Goal: Information Seeking & Learning: Learn about a topic

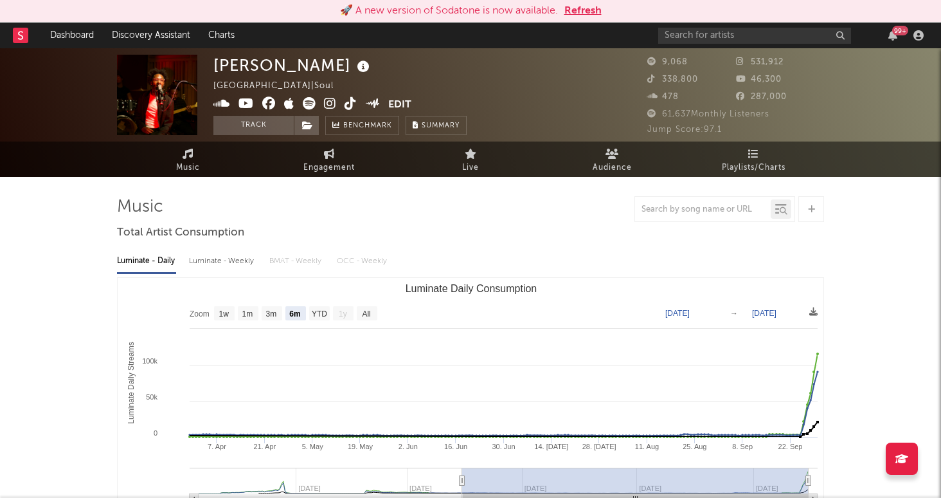
select select "6m"
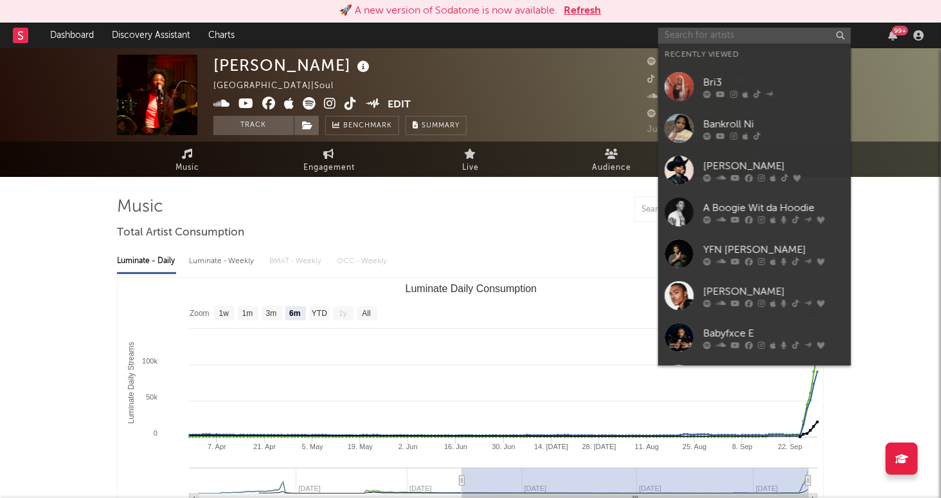
click at [691, 33] on input "text" at bounding box center [754, 36] width 193 height 16
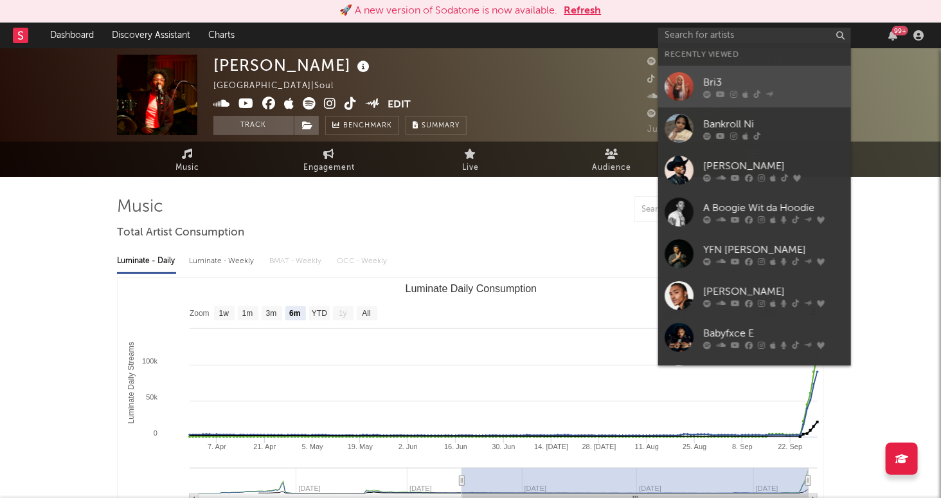
click at [733, 81] on div "Bri3" at bounding box center [773, 82] width 141 height 15
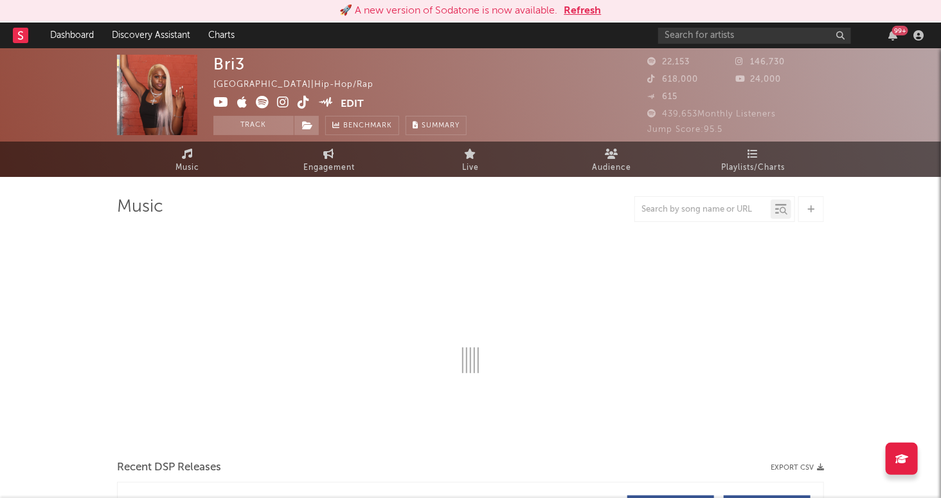
select select "6m"
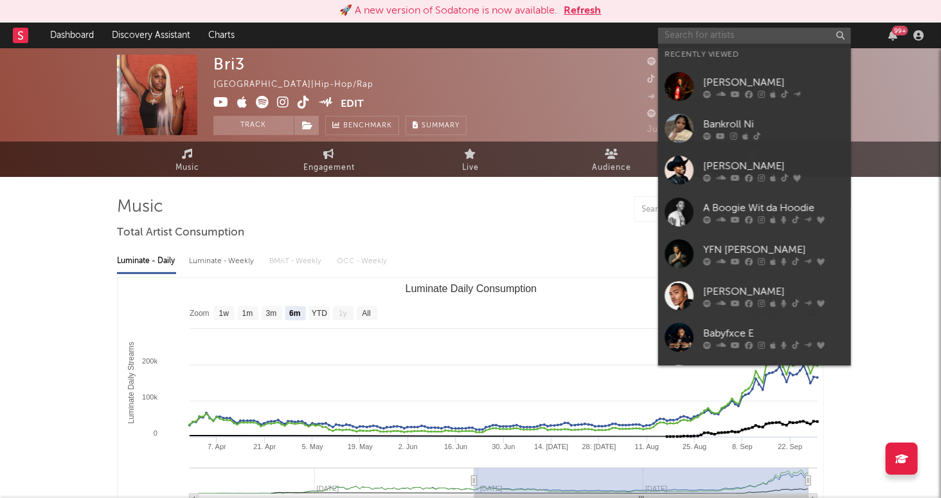
click at [724, 34] on input "text" at bounding box center [754, 36] width 193 height 16
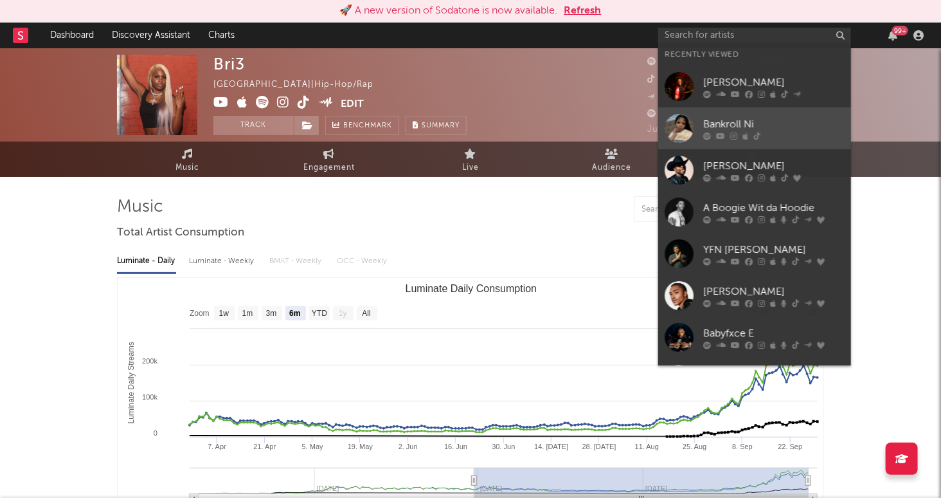
click at [766, 121] on div "Bankroll Ni" at bounding box center [773, 124] width 141 height 15
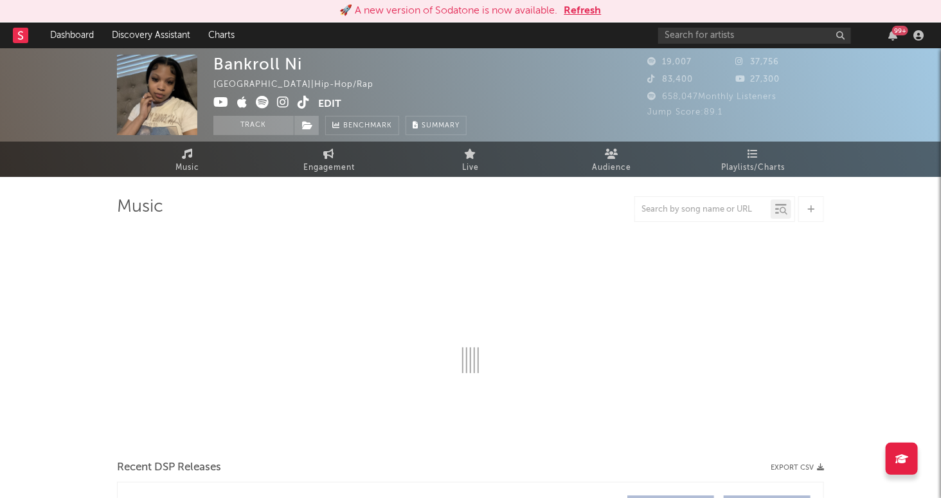
select select "1w"
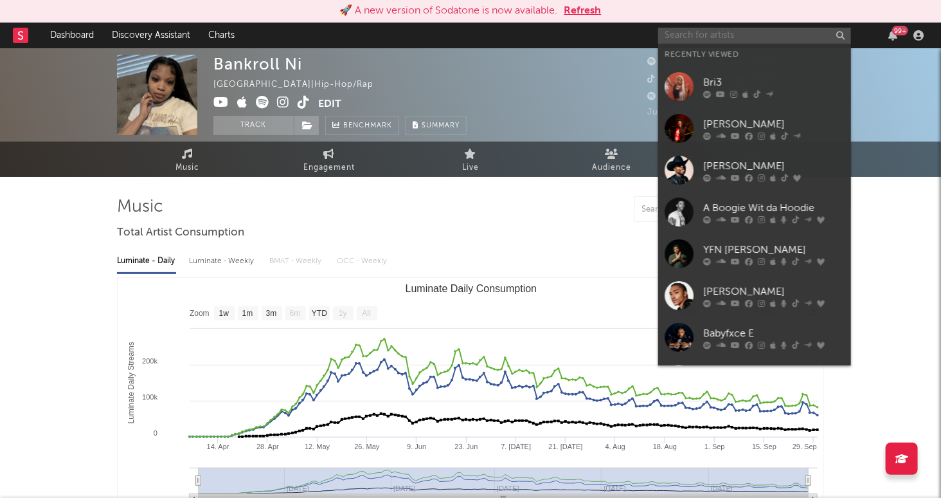
click at [710, 36] on input "text" at bounding box center [754, 36] width 193 height 16
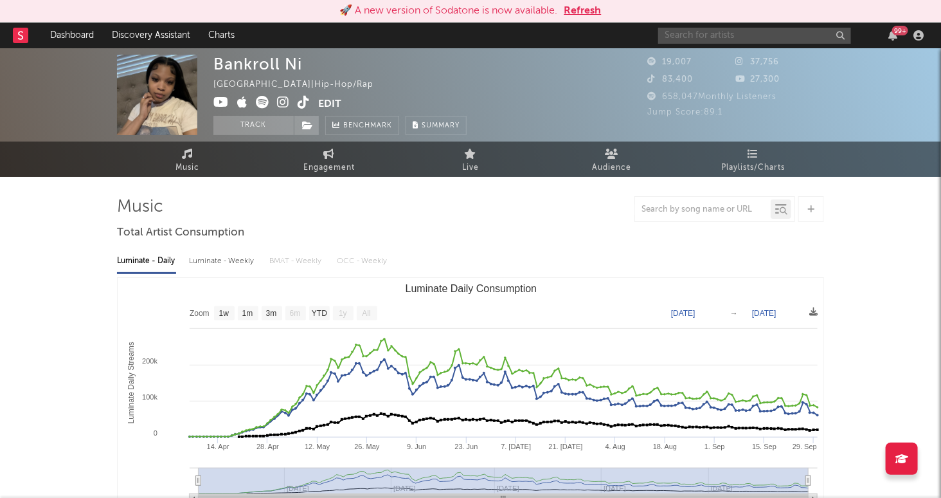
click at [688, 33] on input "text" at bounding box center [754, 36] width 193 height 16
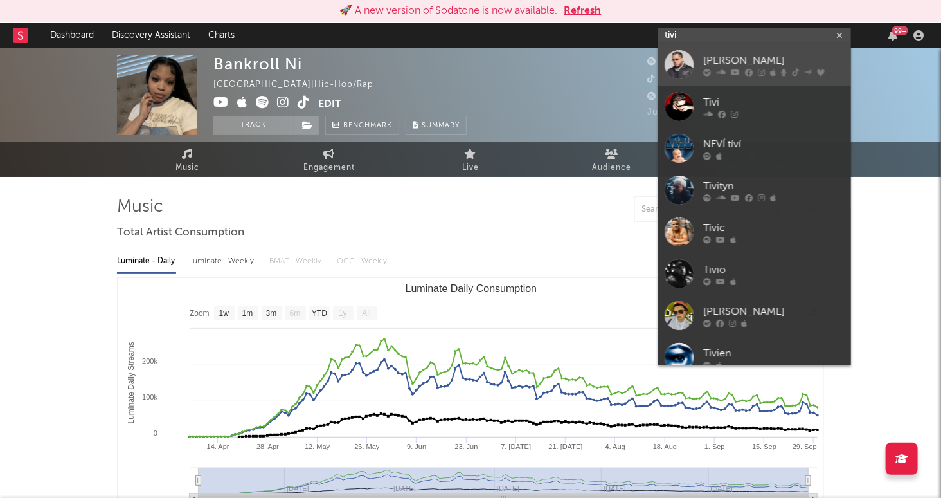
type input "tivi"
click at [742, 56] on div "[PERSON_NAME]" at bounding box center [773, 60] width 141 height 15
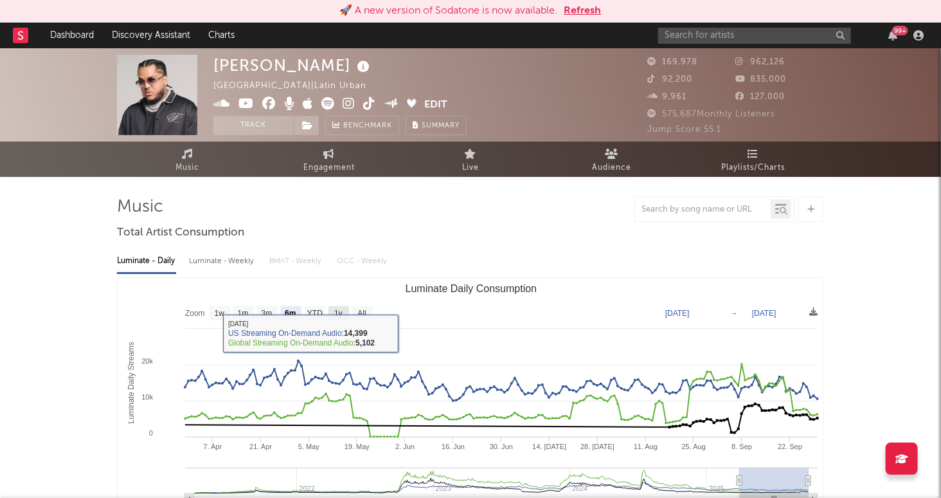
click at [340, 312] on text "1y" at bounding box center [338, 313] width 8 height 9
select select "1y"
type input "[DATE]"
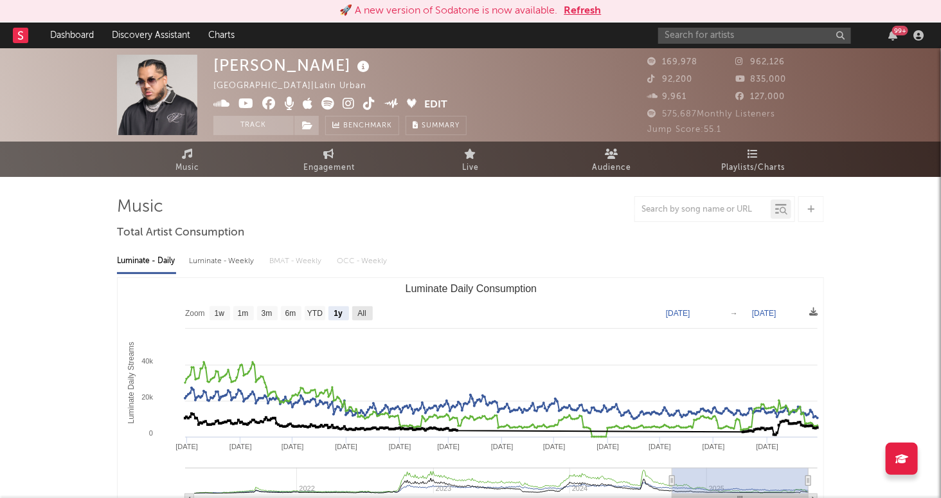
click at [363, 314] on text "All" at bounding box center [361, 313] width 8 height 9
select select "All"
type input "[DATE]"
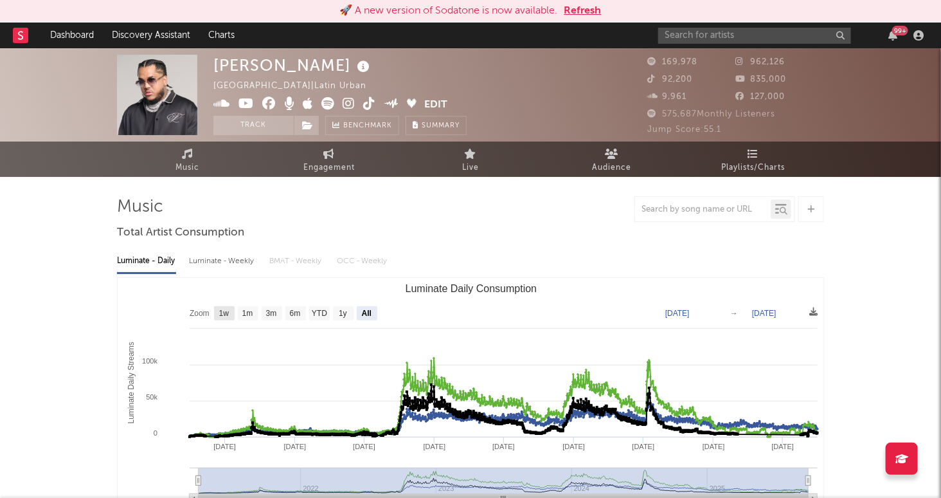
click at [224, 311] on text "1w" at bounding box center [224, 313] width 10 height 9
select select "1w"
type input "[DATE]"
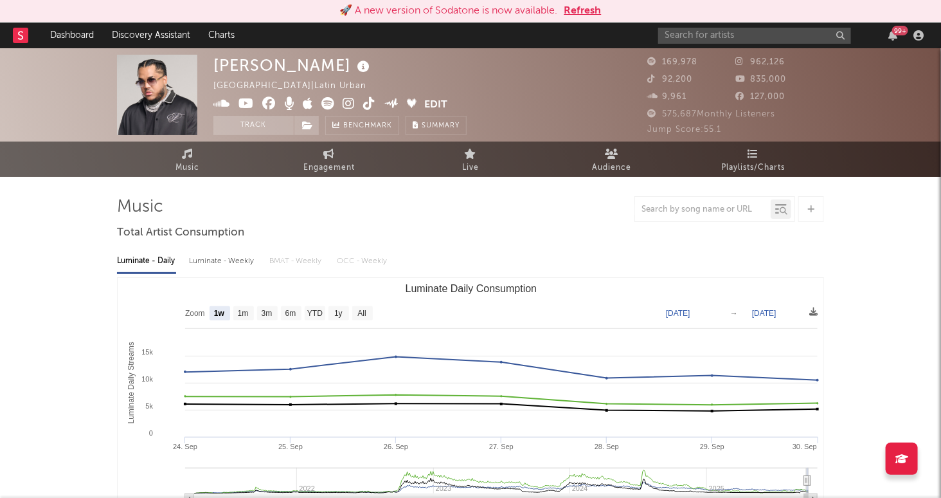
click at [271, 268] on div "Luminate - Daily Luminate - Weekly BMAT - Weekly OCC - Weekly" at bounding box center [470, 261] width 707 height 22
click at [240, 310] on text "1m" at bounding box center [243, 313] width 11 height 9
select select "1m"
type input "[DATE]"
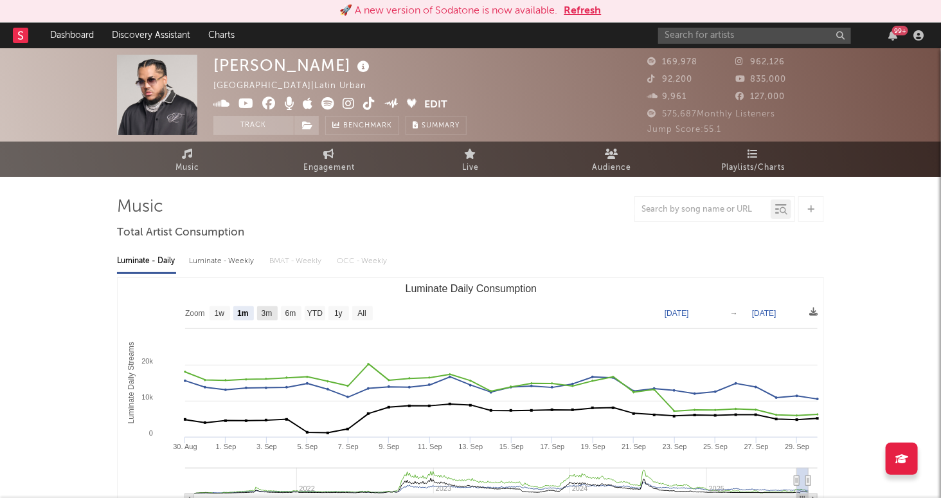
click at [269, 313] on text "3m" at bounding box center [267, 313] width 11 height 9
select select "3m"
type input "[DATE]"
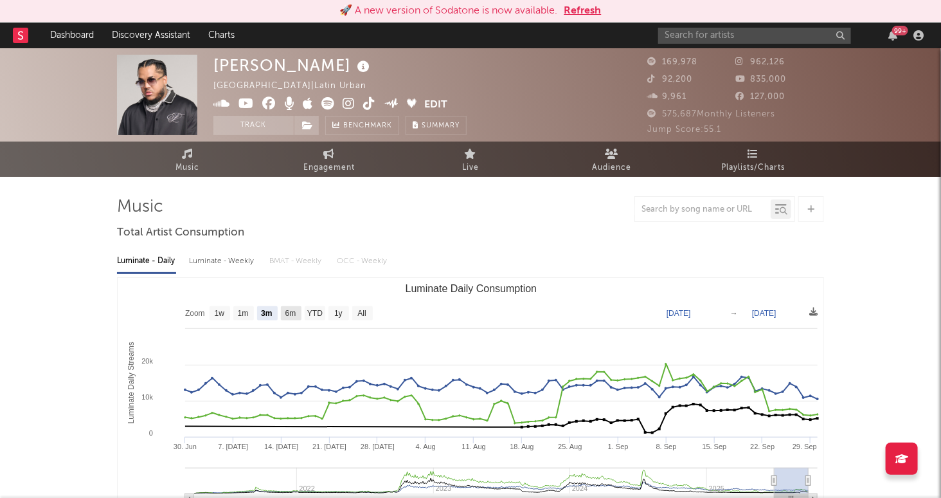
click at [292, 313] on text "6m" at bounding box center [290, 313] width 11 height 9
select select "6m"
type input "[DATE]"
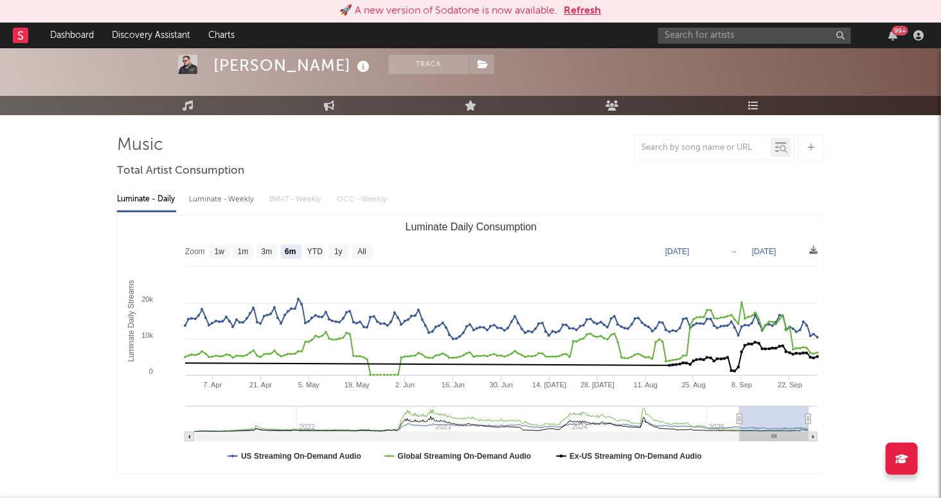
scroll to position [58, 0]
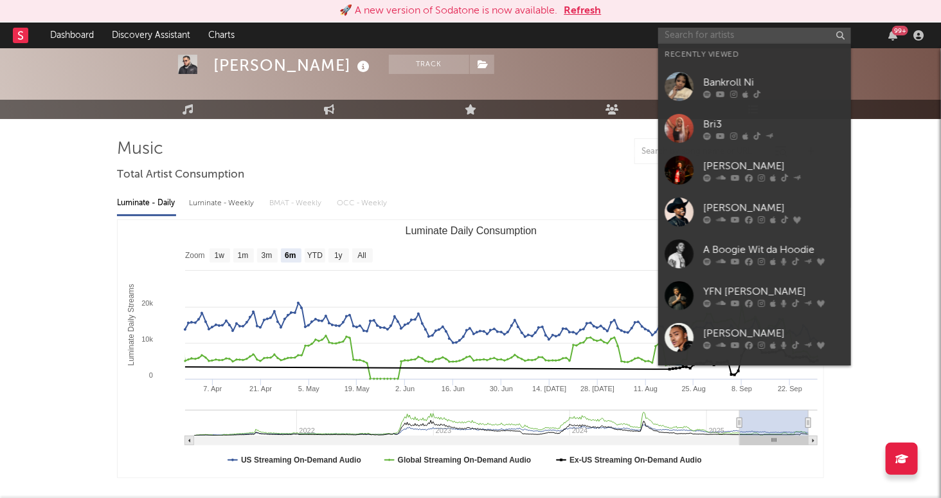
click at [768, 31] on input "text" at bounding box center [754, 36] width 193 height 16
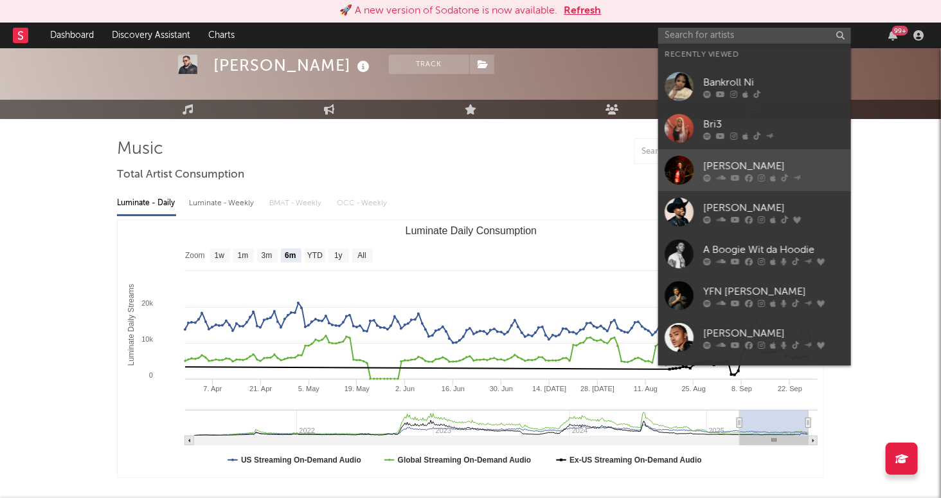
click at [784, 165] on div "[PERSON_NAME]" at bounding box center [773, 166] width 141 height 15
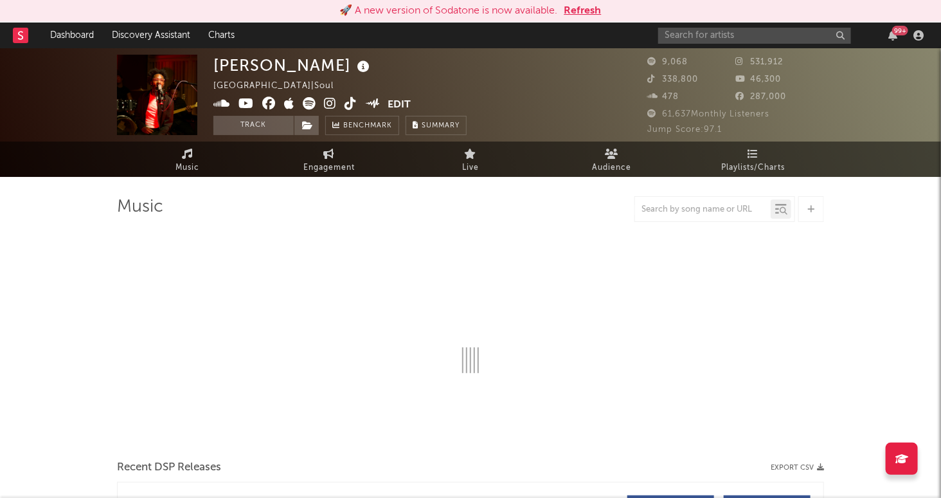
select select "6m"
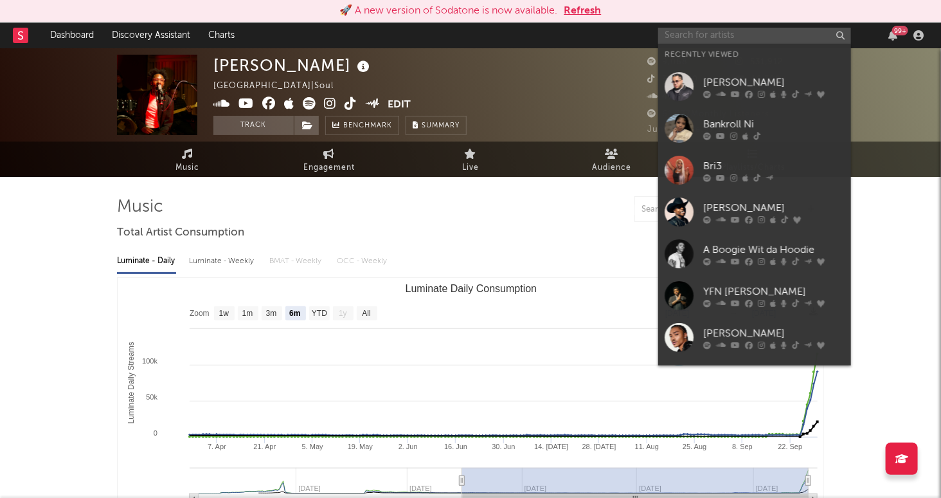
click at [724, 36] on input "text" at bounding box center [754, 36] width 193 height 16
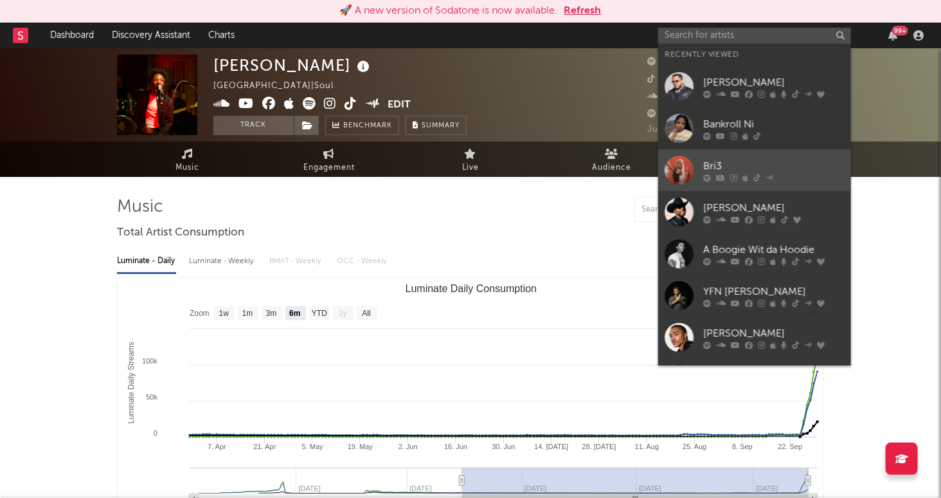
click at [747, 168] on div "Bri3" at bounding box center [773, 166] width 141 height 15
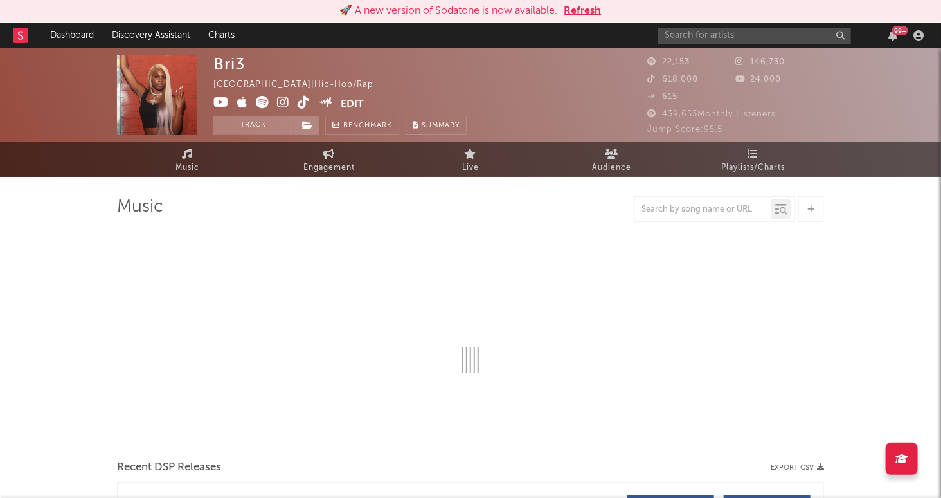
select select "6m"
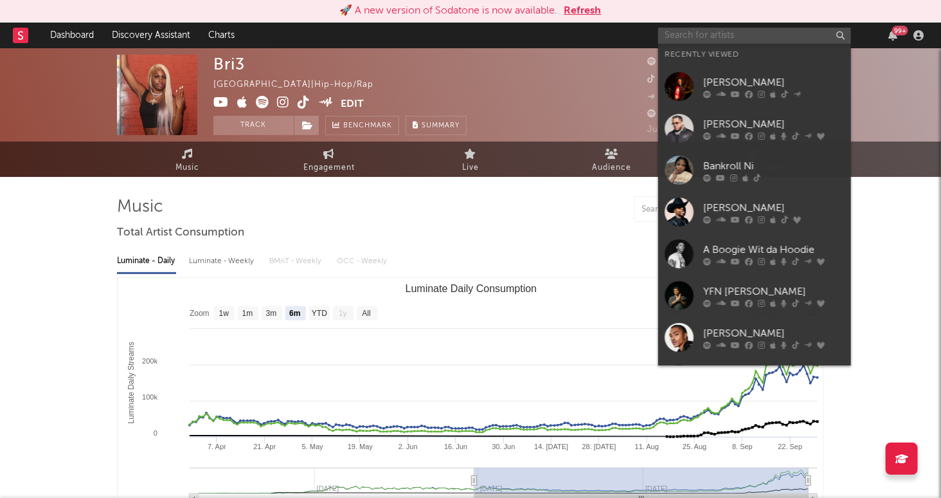
click at [752, 36] on input "text" at bounding box center [754, 36] width 193 height 16
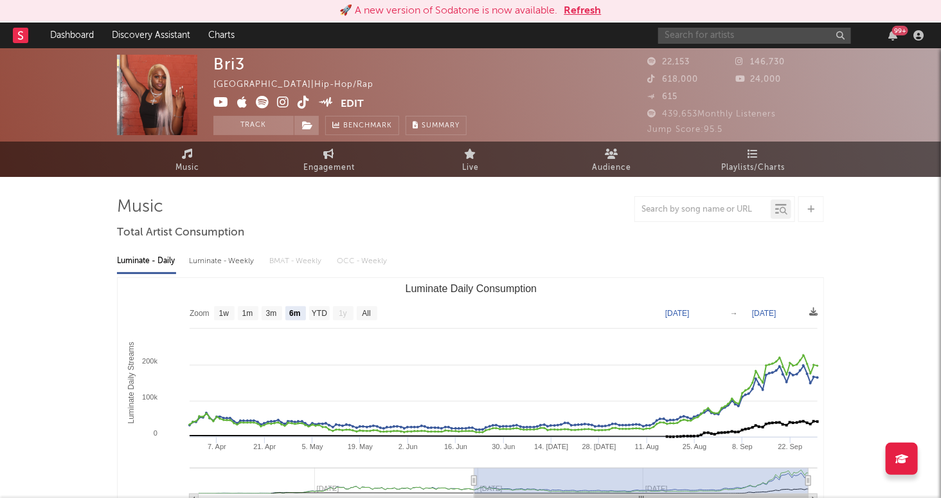
click at [728, 42] on input "text" at bounding box center [754, 36] width 193 height 16
